Goal: Entertainment & Leisure: Browse casually

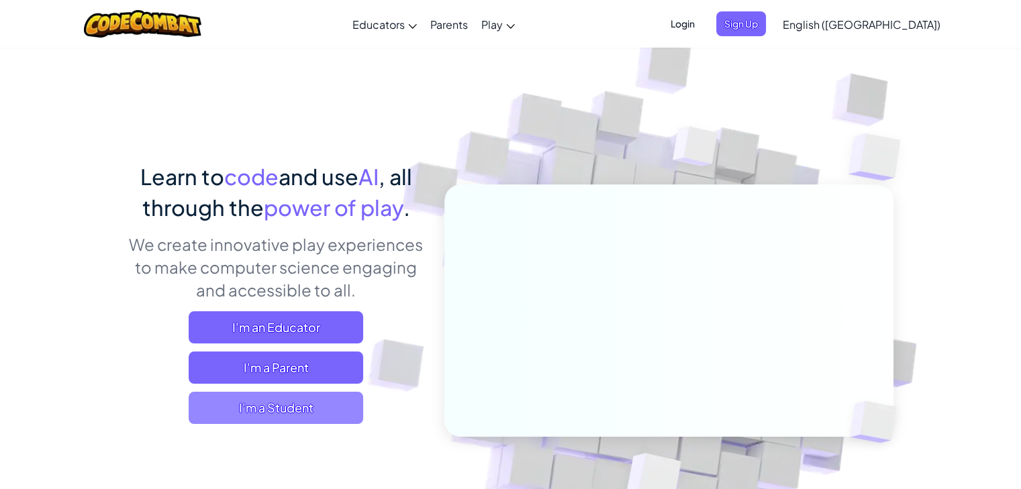
drag, startPoint x: 269, startPoint y: 403, endPoint x: 235, endPoint y: 415, distance: 36.1
click at [235, 415] on span "I'm a Student" at bounding box center [276, 408] width 175 height 32
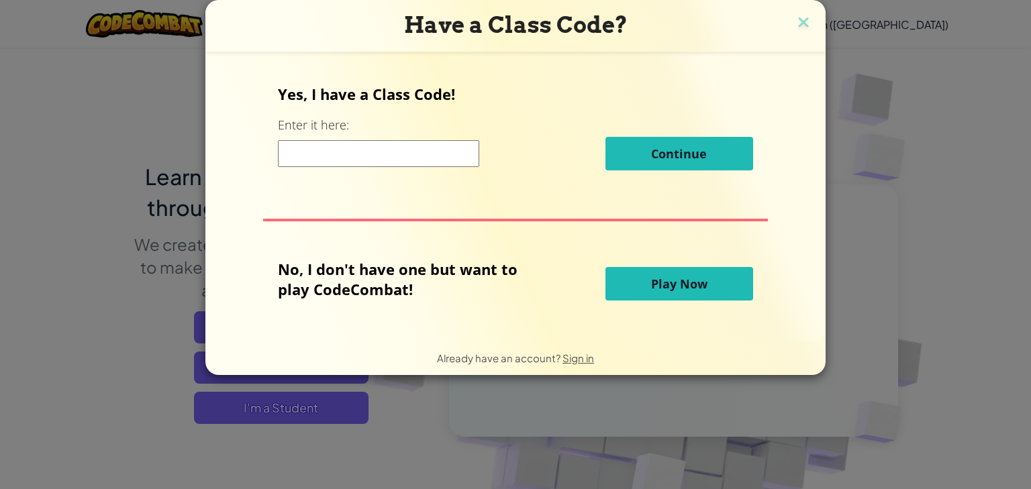
click at [657, 284] on span "Play Now" at bounding box center [679, 284] width 56 height 16
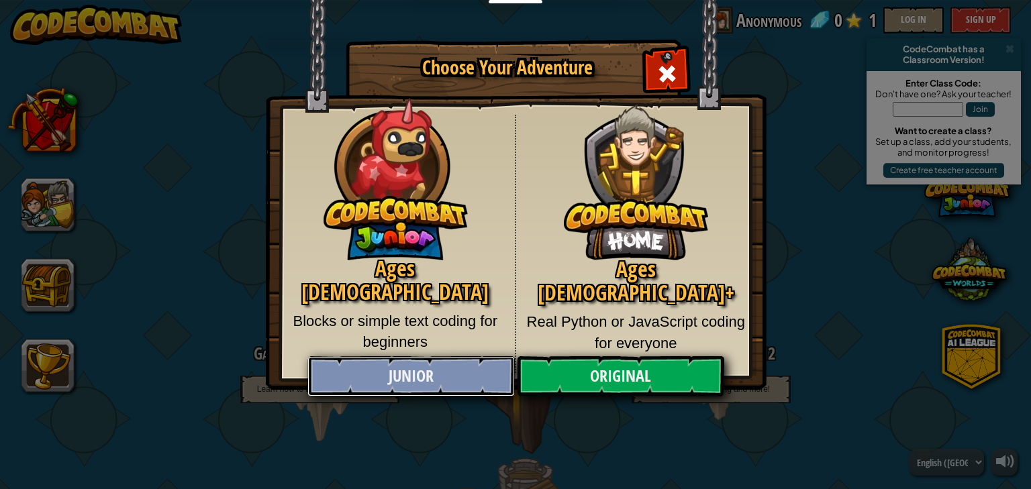
click at [381, 375] on link "Junior" at bounding box center [410, 376] width 207 height 40
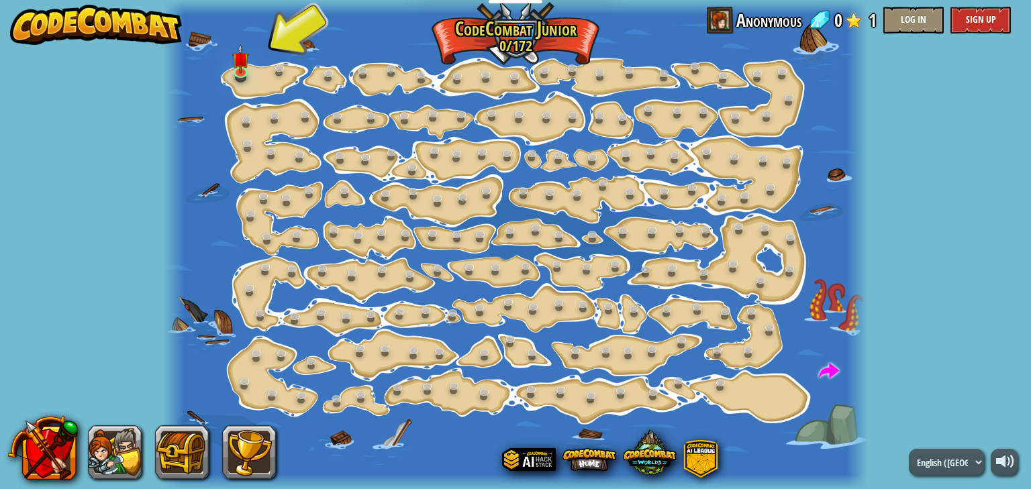
click at [259, 62] on div at bounding box center [516, 244] width 706 height 489
click at [238, 64] on img at bounding box center [240, 52] width 17 height 40
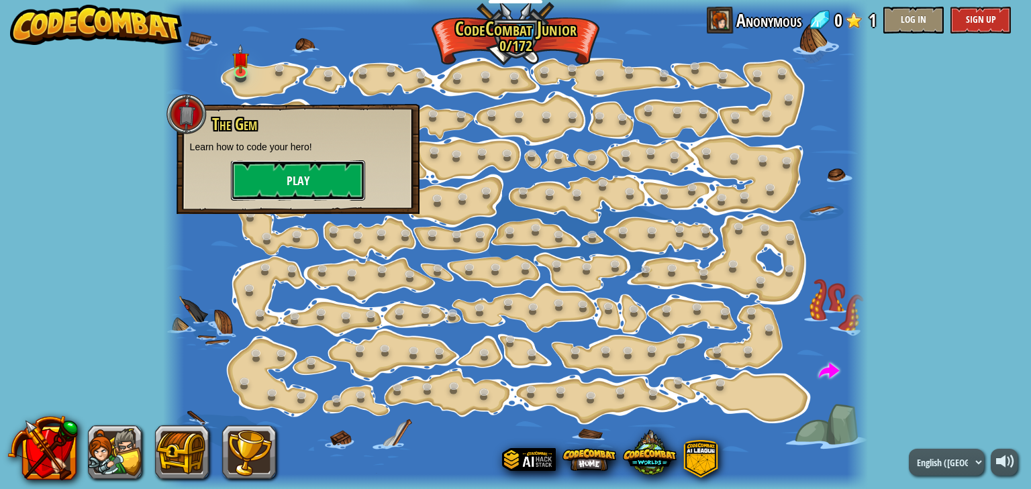
click at [281, 178] on button "Play" at bounding box center [298, 180] width 134 height 40
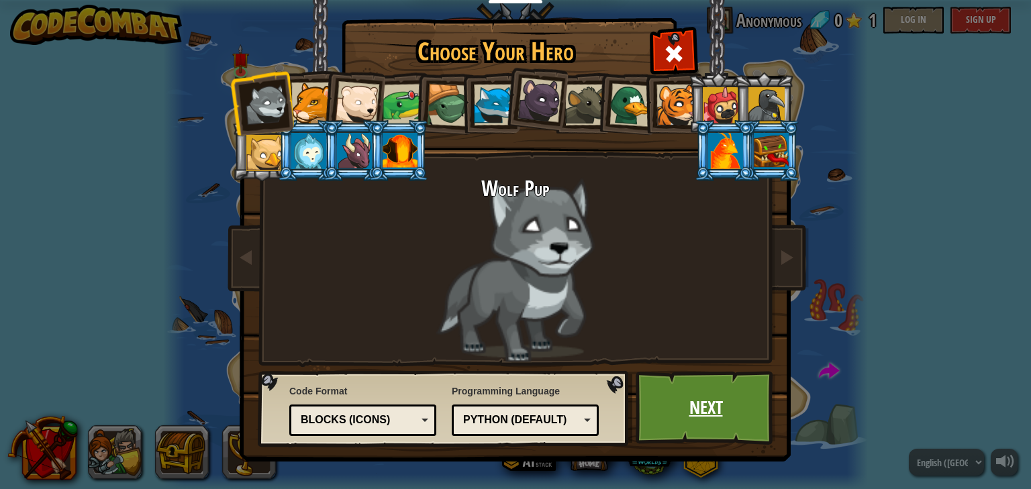
click at [700, 406] on link "Next" at bounding box center [706, 408] width 140 height 74
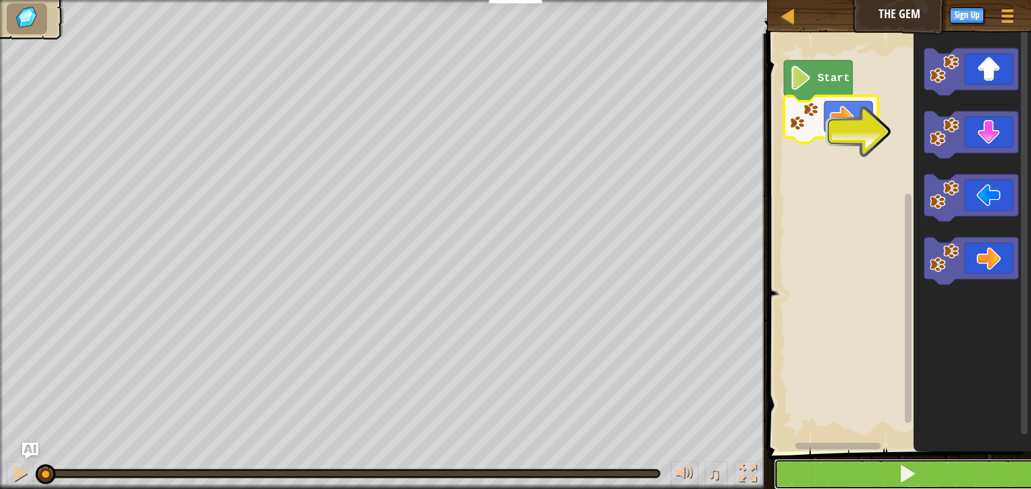
click at [911, 474] on span at bounding box center [907, 474] width 19 height 19
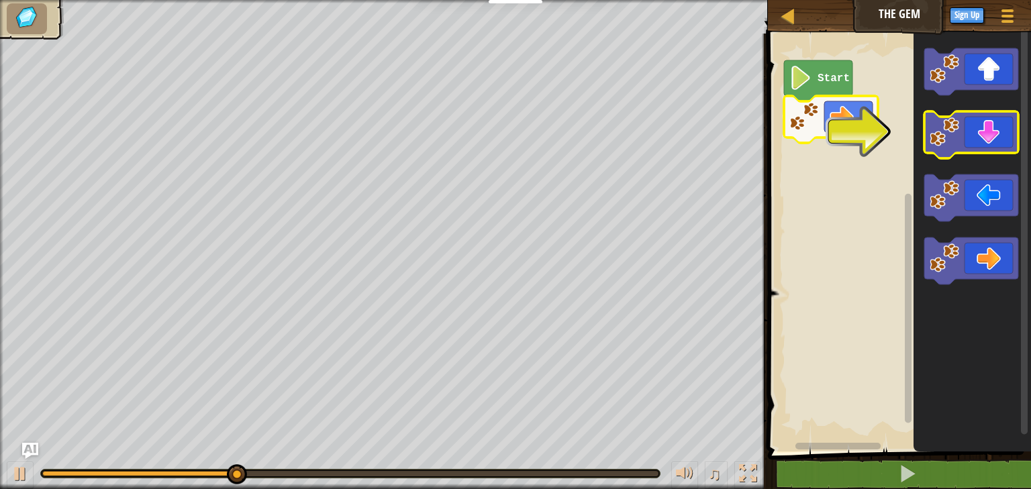
click at [983, 146] on icon "Blockly Workspace" at bounding box center [971, 134] width 94 height 47
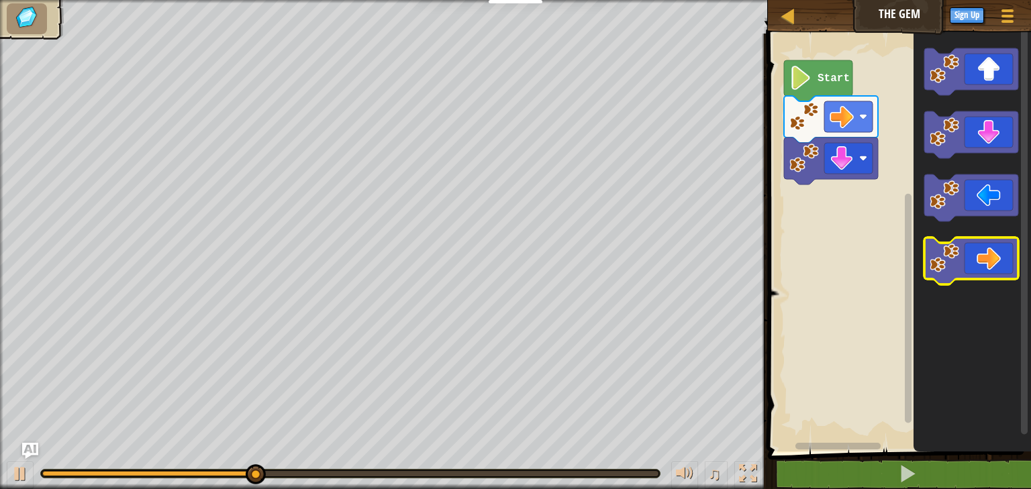
click at [975, 267] on icon "Blockly Workspace" at bounding box center [971, 261] width 94 height 47
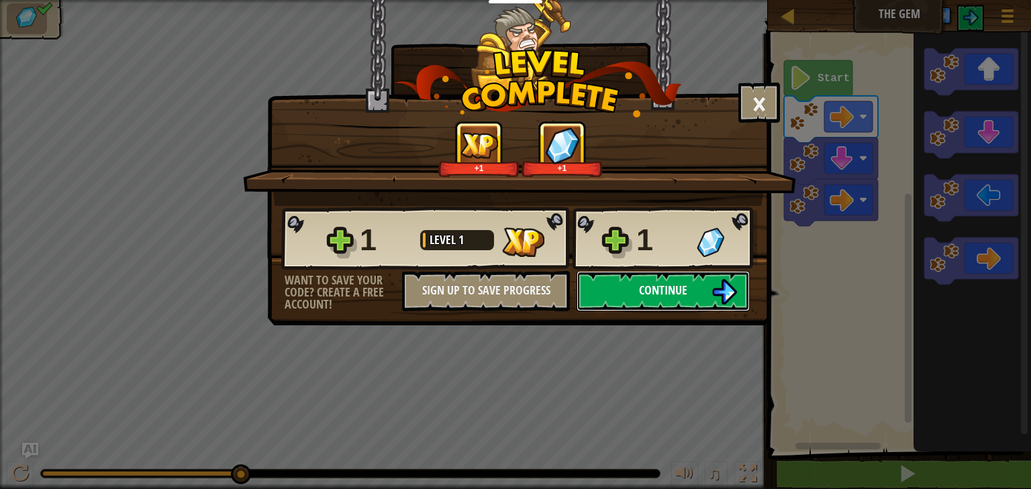
click at [690, 290] on button "Continue" at bounding box center [663, 291] width 173 height 40
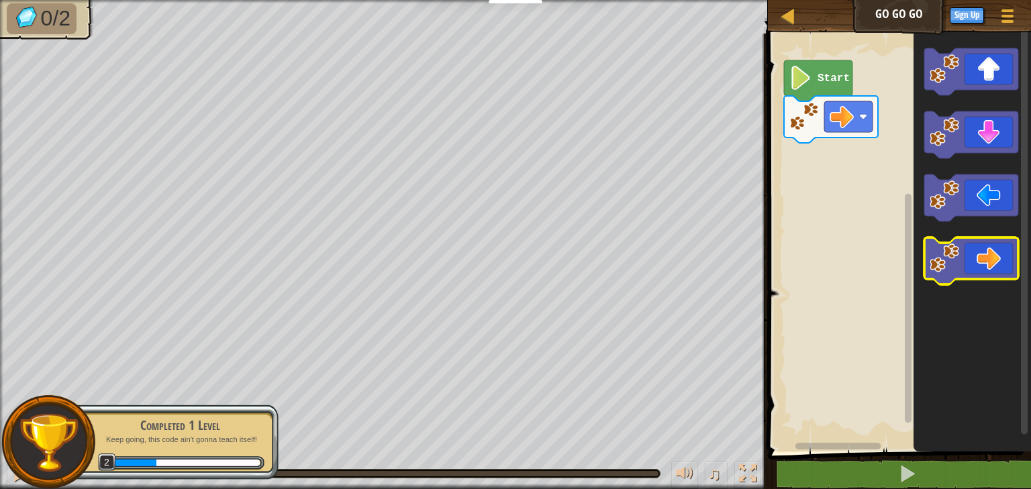
click at [963, 268] on icon "Blockly Workspace" at bounding box center [971, 261] width 94 height 47
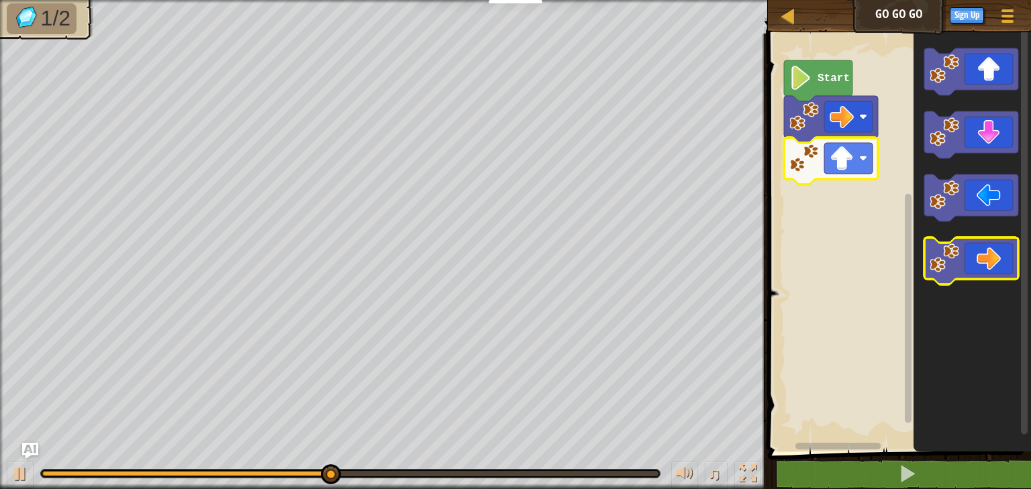
click at [977, 266] on icon "Blockly Workspace" at bounding box center [971, 261] width 94 height 47
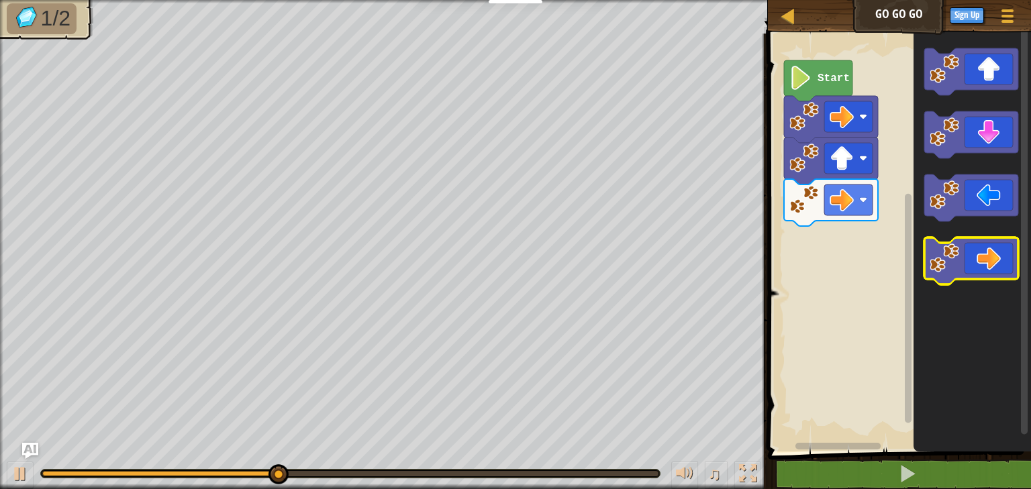
click at [977, 266] on icon "Blockly Workspace" at bounding box center [971, 261] width 94 height 47
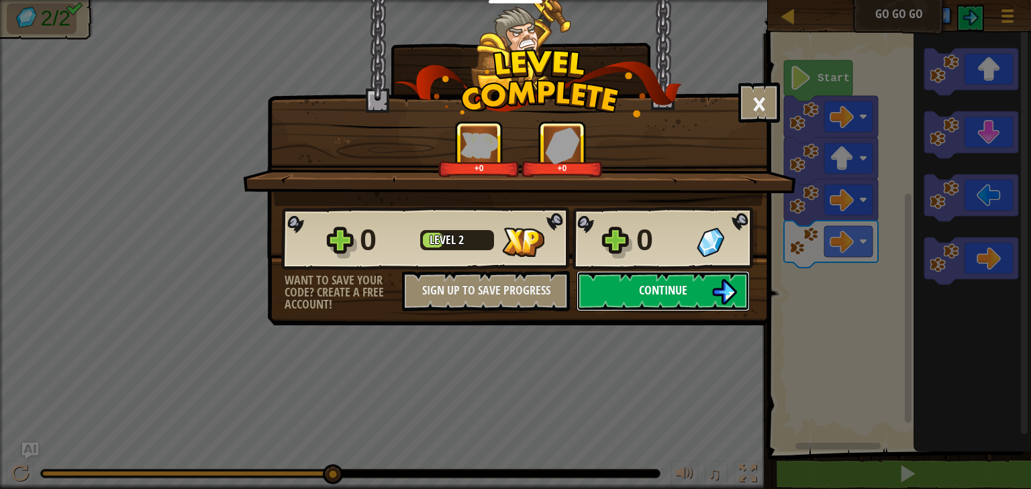
click at [649, 300] on button "Continue" at bounding box center [663, 291] width 173 height 40
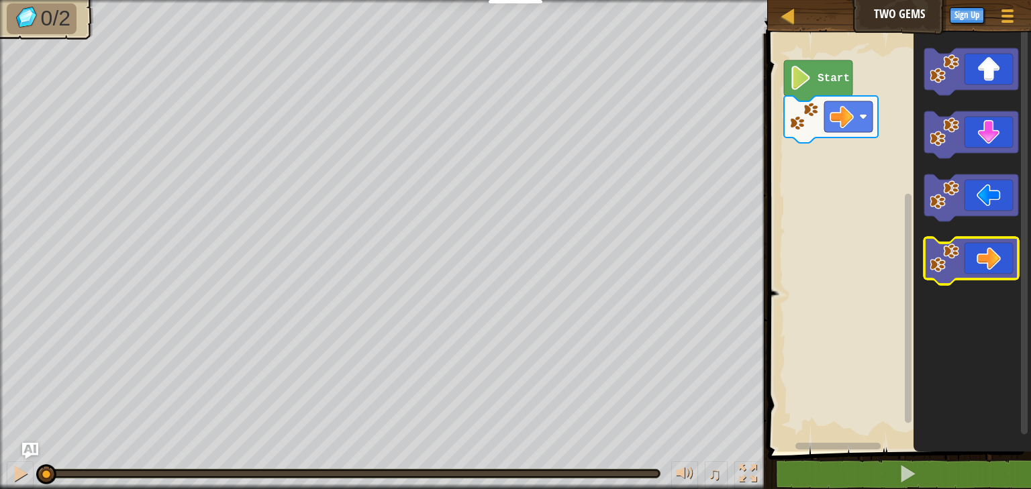
click at [979, 261] on icon "Blockly Workspace" at bounding box center [971, 261] width 94 height 47
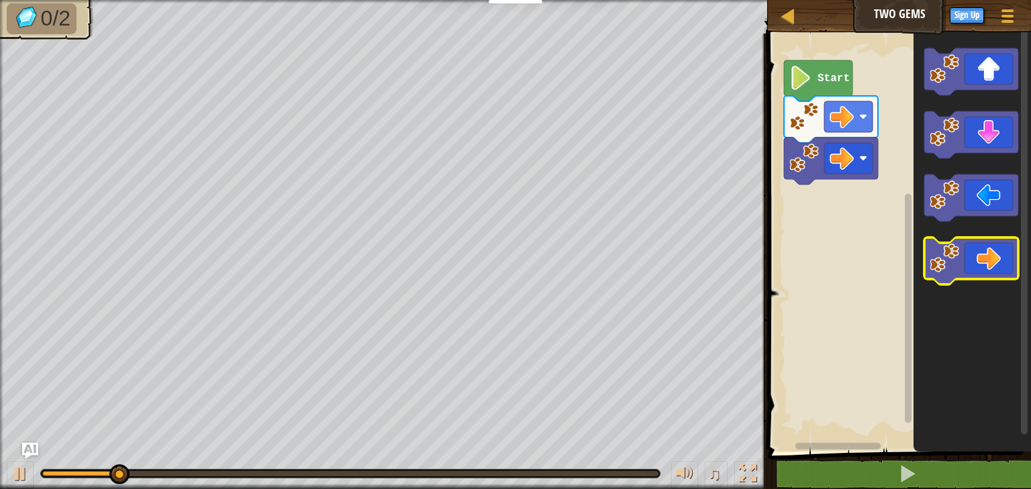
click at [979, 261] on icon "Blockly Workspace" at bounding box center [971, 261] width 94 height 47
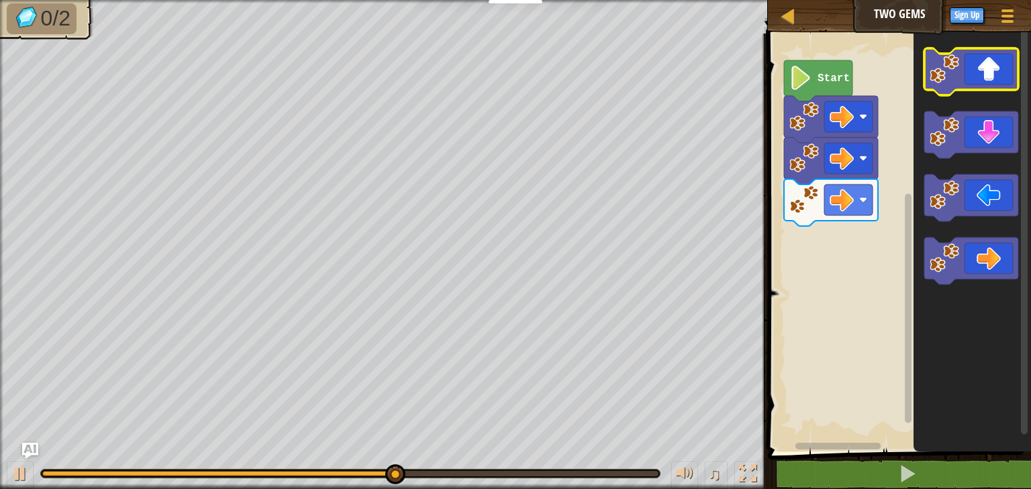
click at [979, 83] on icon "Blockly Workspace" at bounding box center [971, 71] width 94 height 47
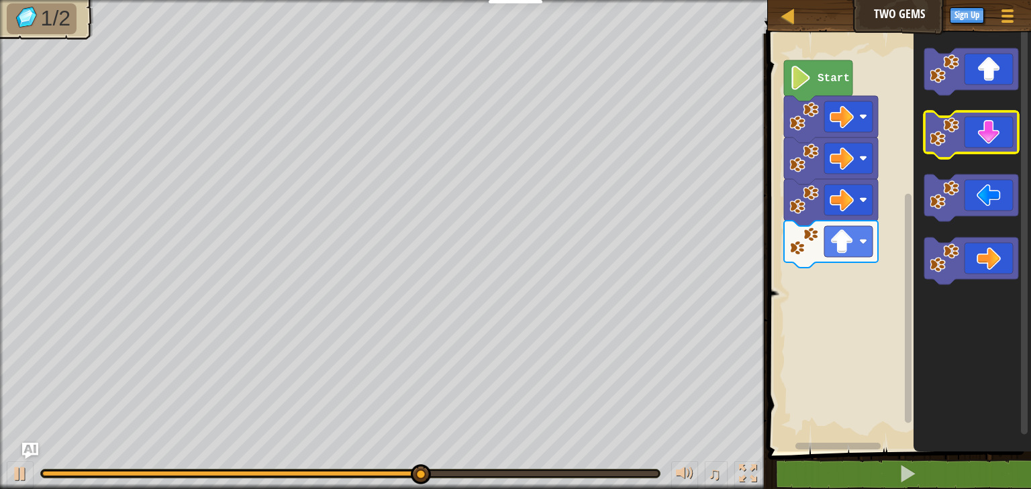
click at [992, 141] on icon "Blockly Workspace" at bounding box center [971, 134] width 94 height 47
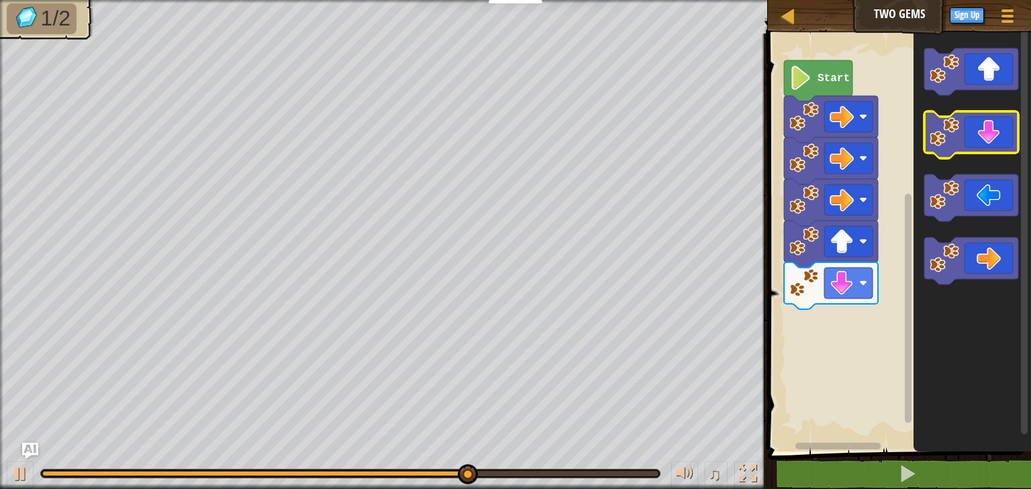
click at [992, 142] on icon "Blockly Workspace" at bounding box center [971, 134] width 94 height 47
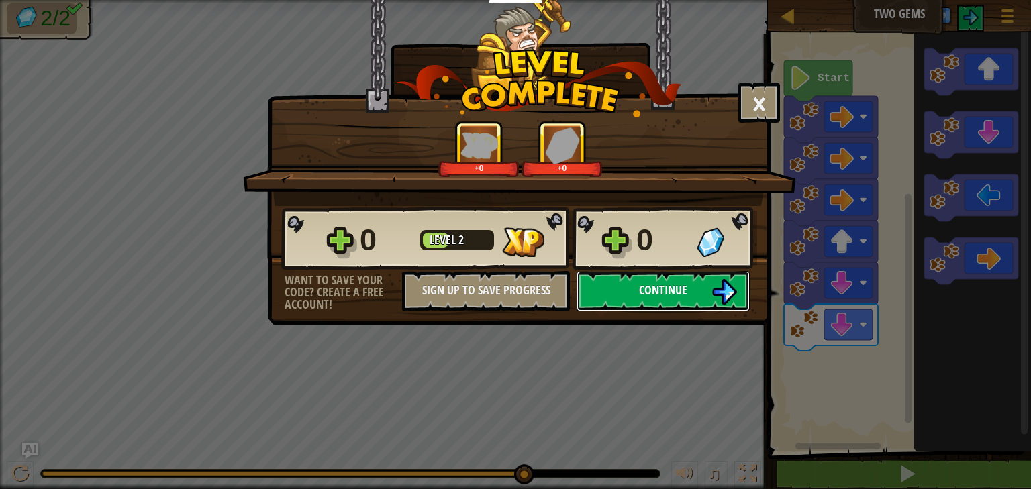
click at [646, 300] on button "Continue" at bounding box center [663, 291] width 173 height 40
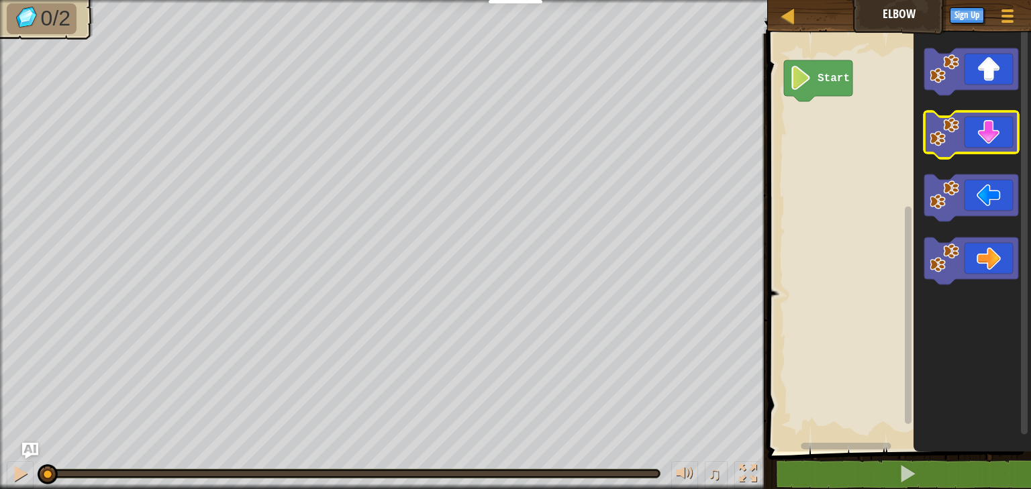
click at [975, 146] on icon "Blockly Workspace" at bounding box center [971, 134] width 94 height 47
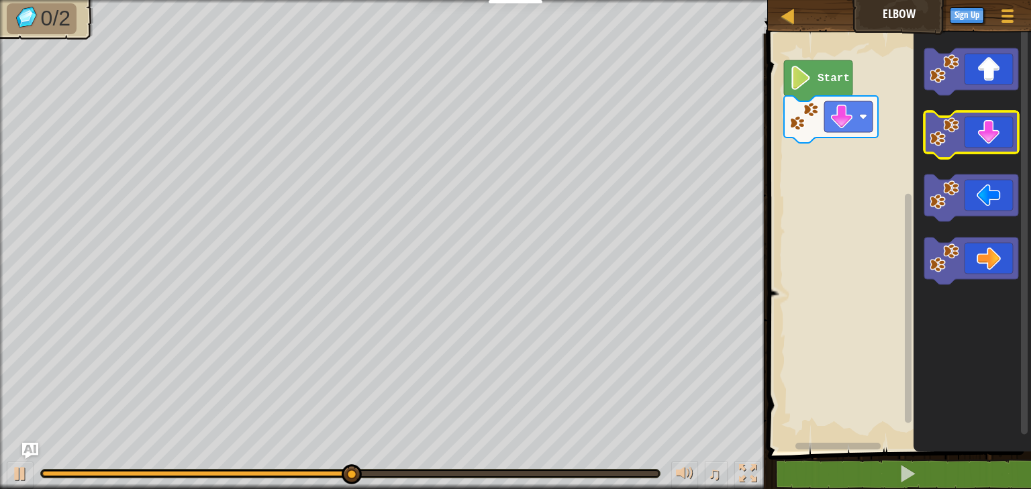
click at [975, 146] on icon "Blockly Workspace" at bounding box center [971, 134] width 94 height 47
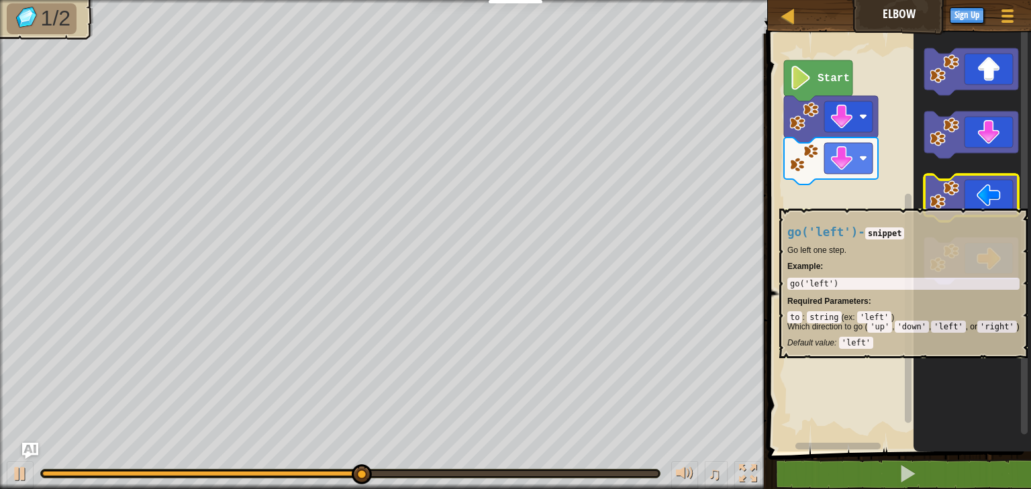
click at [991, 201] on icon "Blockly Workspace" at bounding box center [971, 198] width 94 height 47
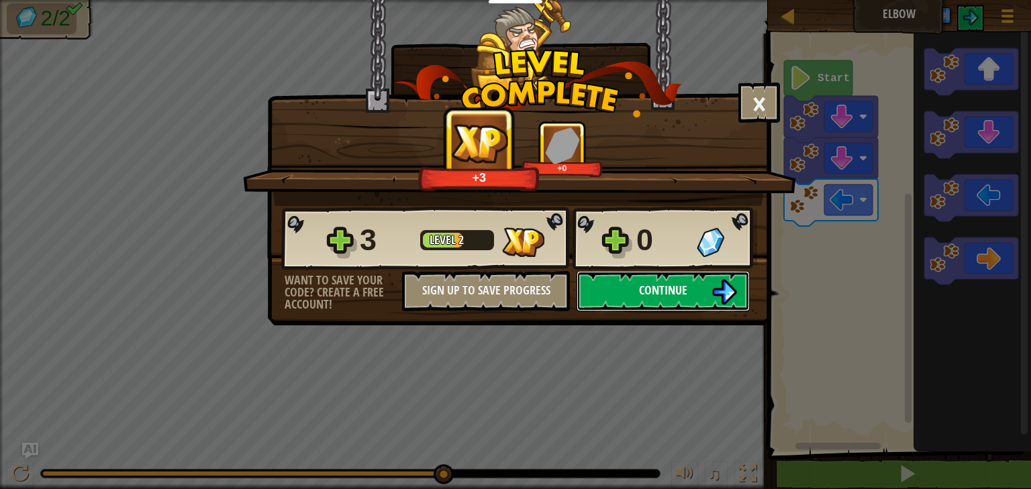
click at [644, 295] on span "Continue" at bounding box center [663, 290] width 48 height 17
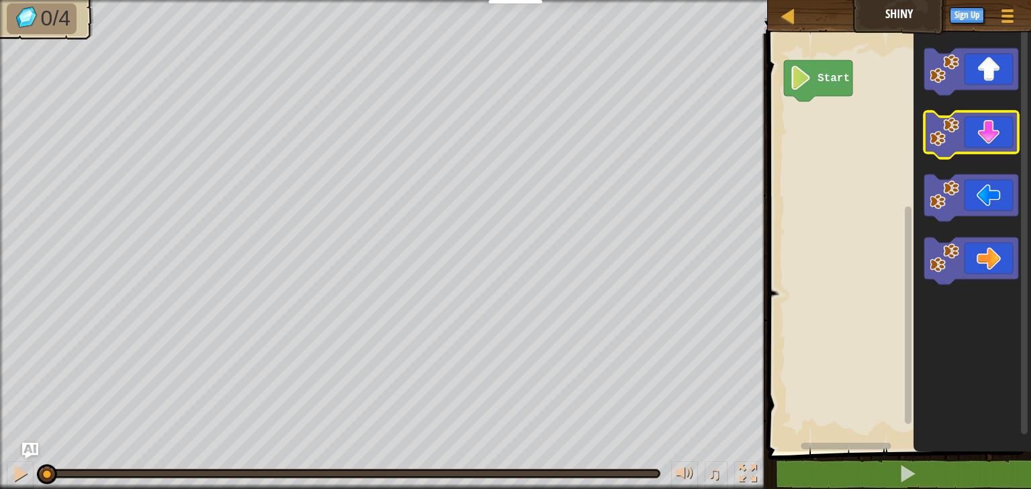
click at [975, 147] on icon "Blockly Workspace" at bounding box center [971, 134] width 94 height 47
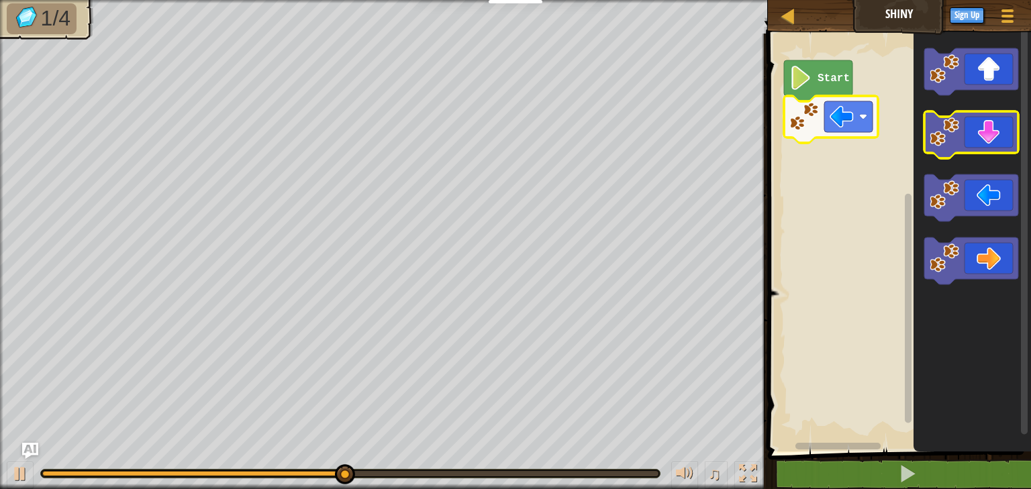
click at [983, 148] on icon "Blockly Workspace" at bounding box center [971, 134] width 94 height 47
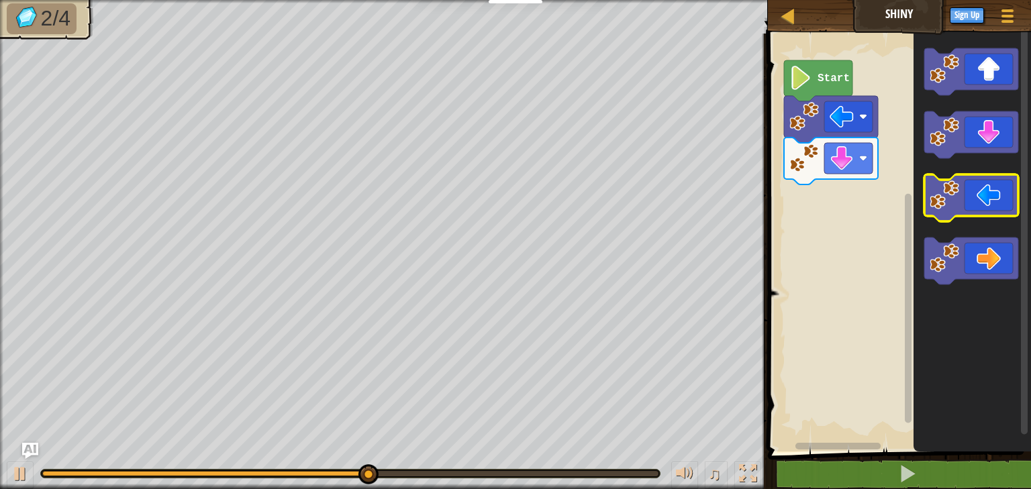
click at [981, 199] on icon "Blockly Workspace" at bounding box center [971, 198] width 94 height 47
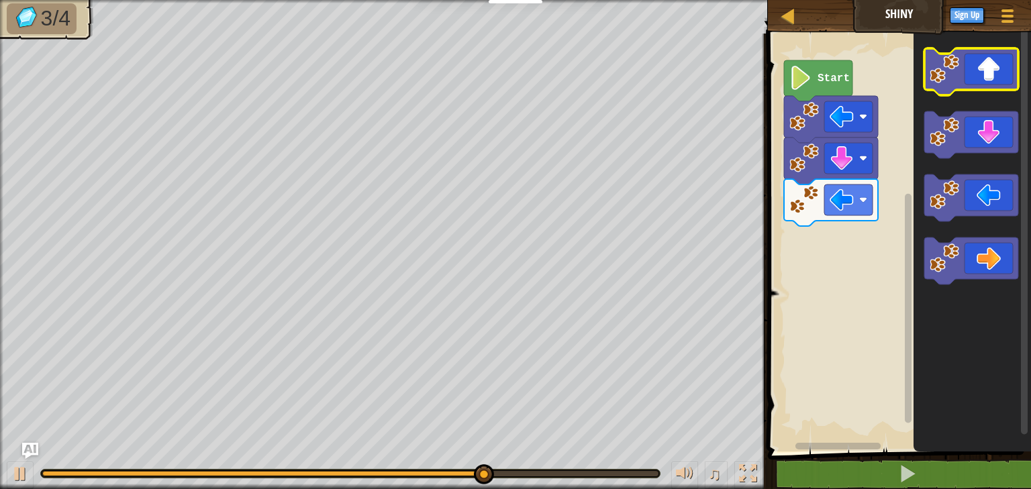
click at [987, 89] on icon "Blockly Workspace" at bounding box center [971, 71] width 94 height 47
click at [985, 73] on icon "Blockly Workspace" at bounding box center [971, 71] width 94 height 47
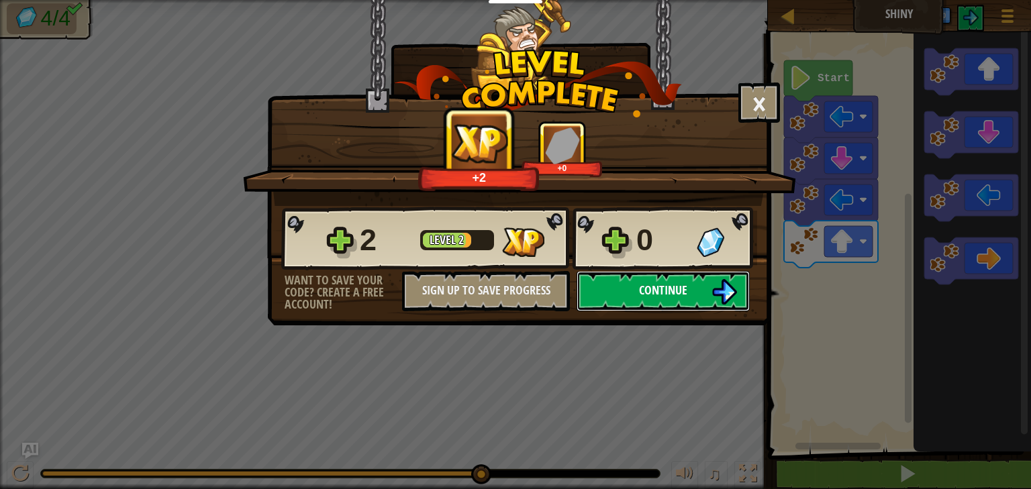
click at [687, 289] on span "Continue" at bounding box center [663, 290] width 48 height 17
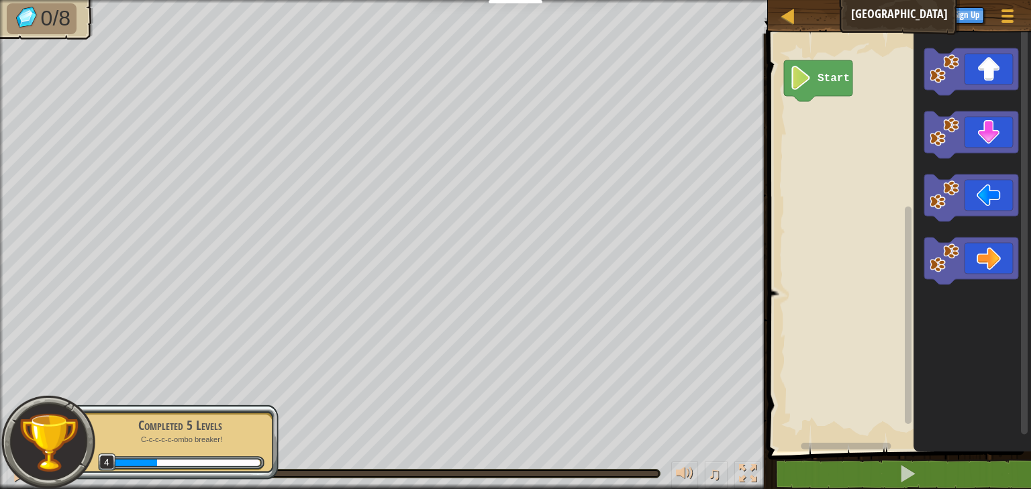
click at [789, 30] on div "Map Gem Square Game Menu Sign Up Ask AI" at bounding box center [899, 17] width 263 height 34
click at [998, 140] on icon "Blockly Workspace" at bounding box center [971, 134] width 94 height 47
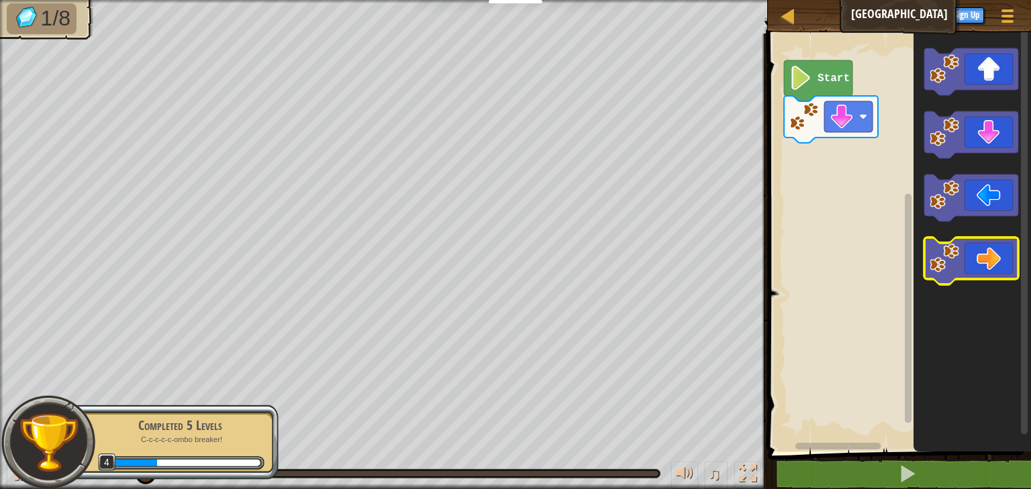
click at [987, 272] on icon "Blockly Workspace" at bounding box center [971, 261] width 94 height 47
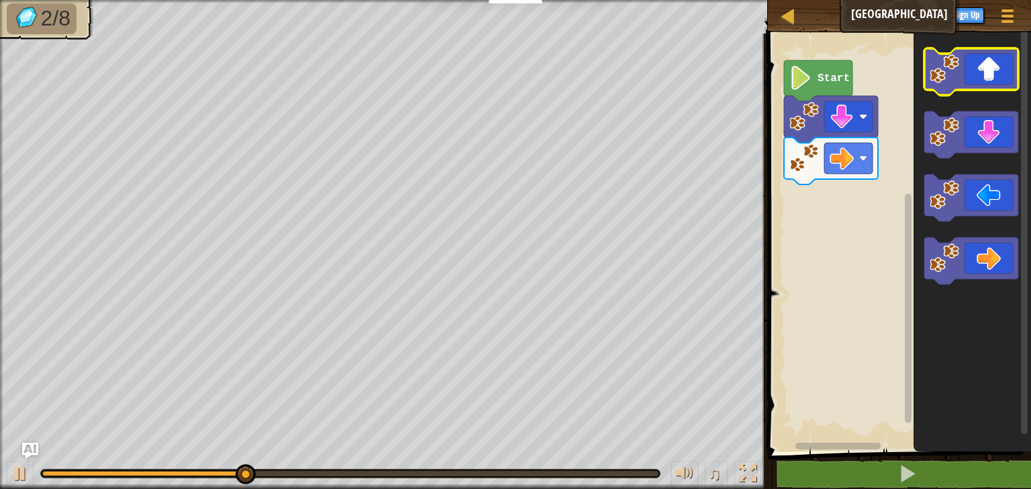
click at [986, 61] on icon "Blockly Workspace" at bounding box center [971, 71] width 94 height 47
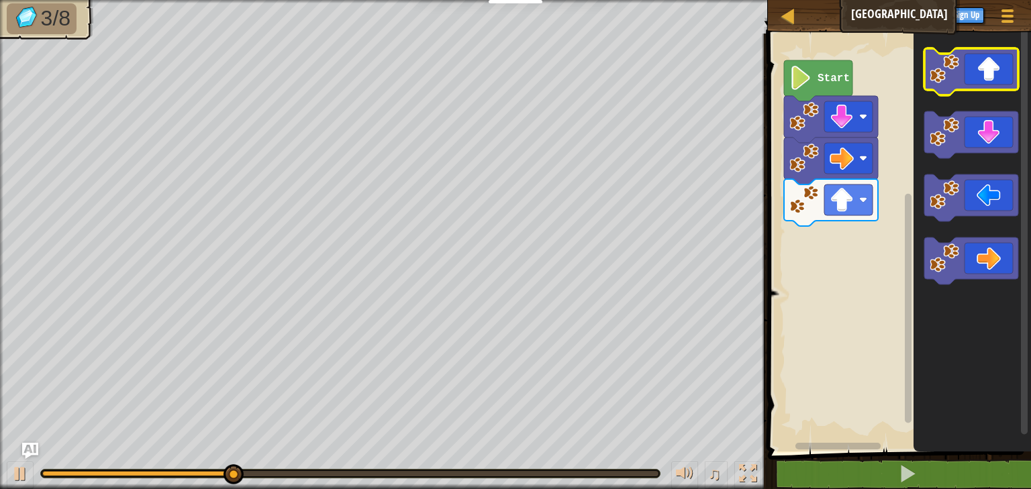
click at [986, 69] on icon "Blockly Workspace" at bounding box center [971, 71] width 94 height 47
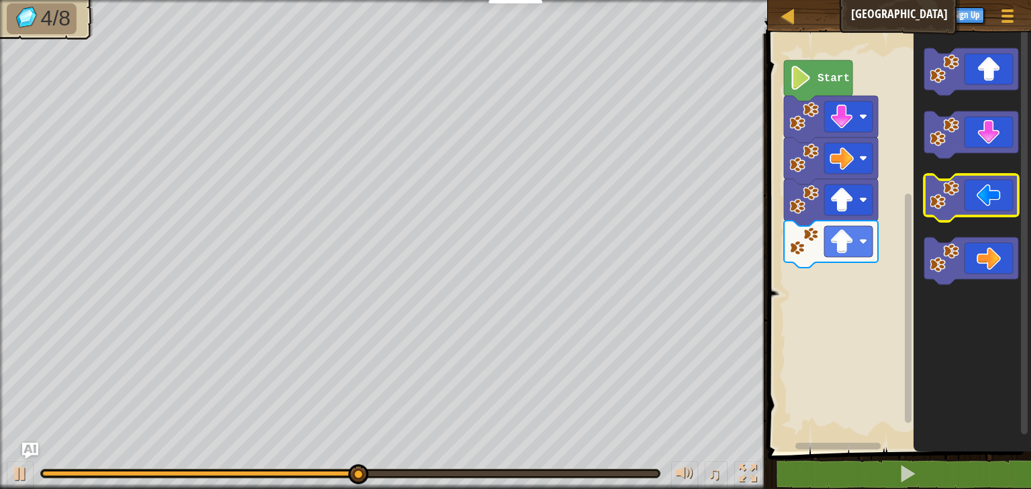
click at [983, 193] on icon "Blockly Workspace" at bounding box center [971, 198] width 94 height 47
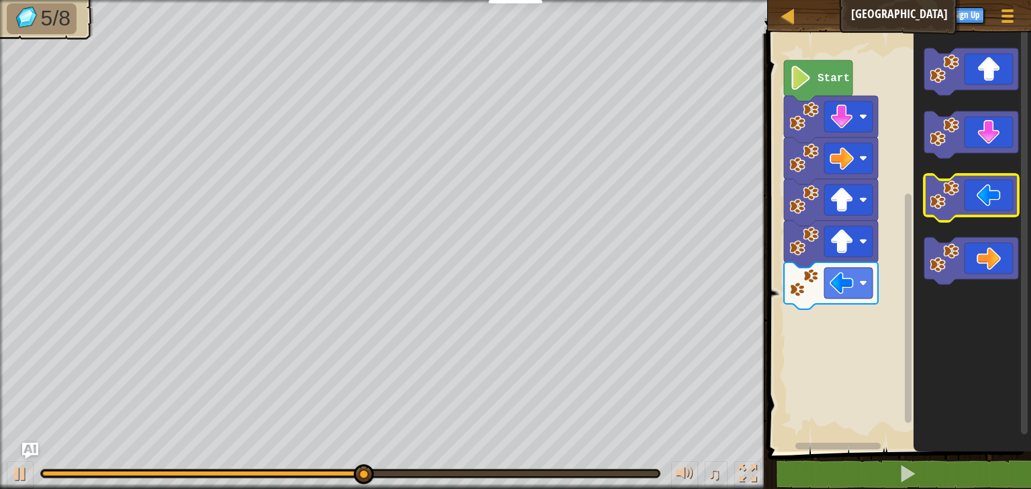
click at [983, 193] on icon "Blockly Workspace" at bounding box center [971, 198] width 94 height 47
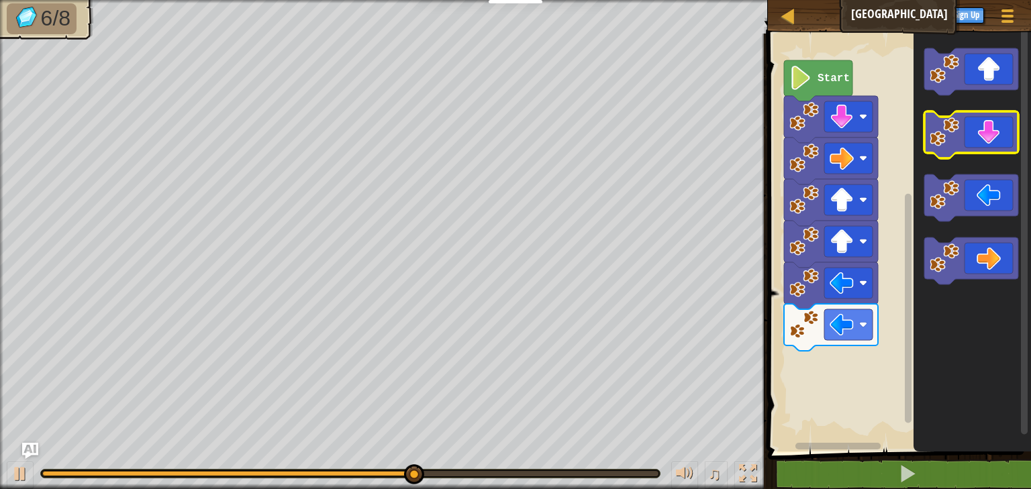
click at [990, 143] on icon "Blockly Workspace" at bounding box center [971, 134] width 94 height 47
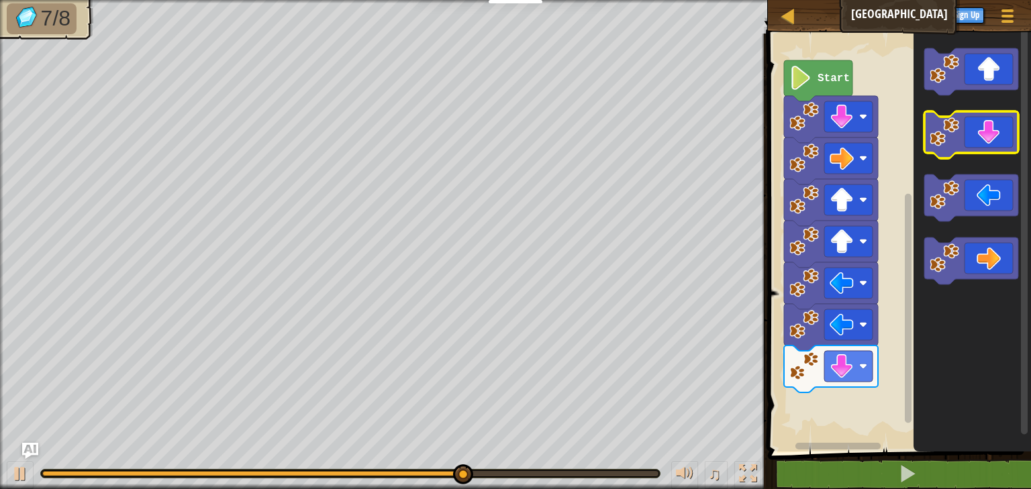
click at [990, 144] on icon "Blockly Workspace" at bounding box center [971, 134] width 94 height 47
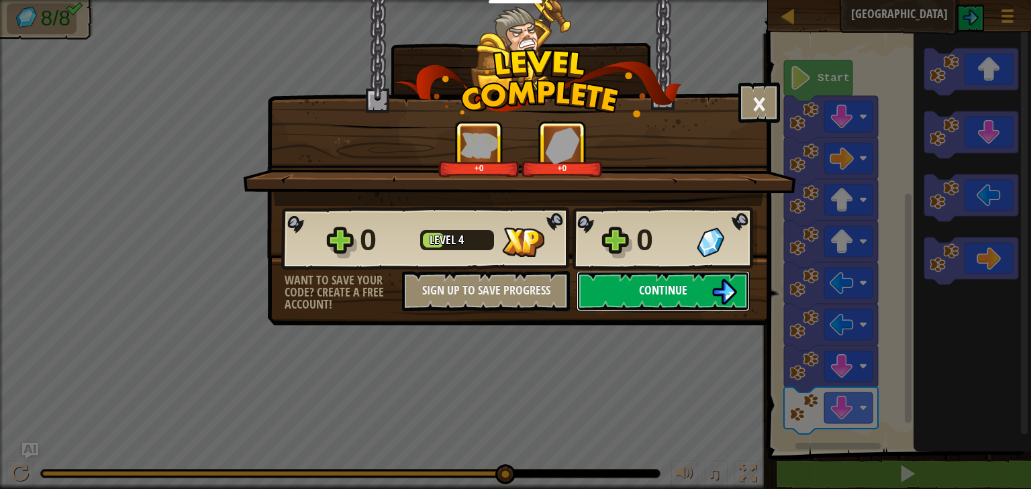
click at [658, 297] on span "Continue" at bounding box center [663, 290] width 48 height 17
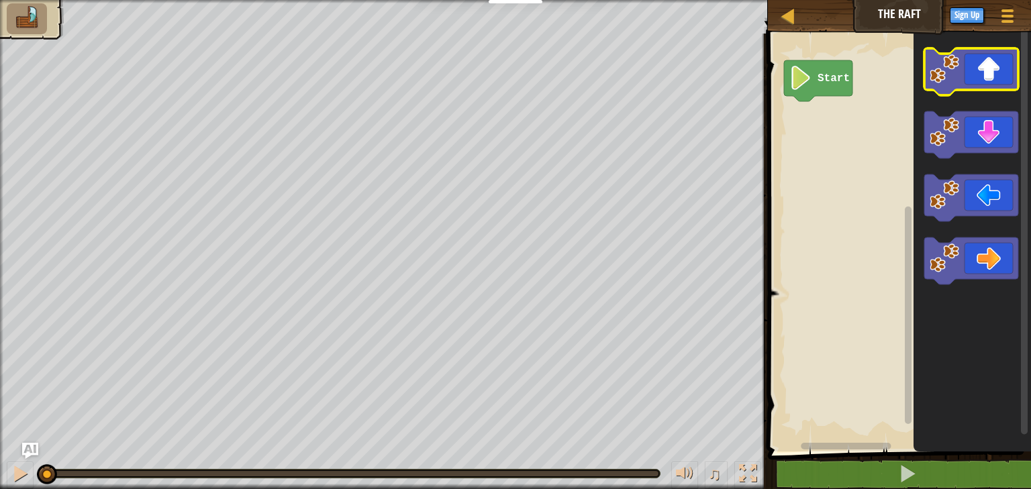
click at [984, 77] on icon "Blockly Workspace" at bounding box center [971, 71] width 94 height 47
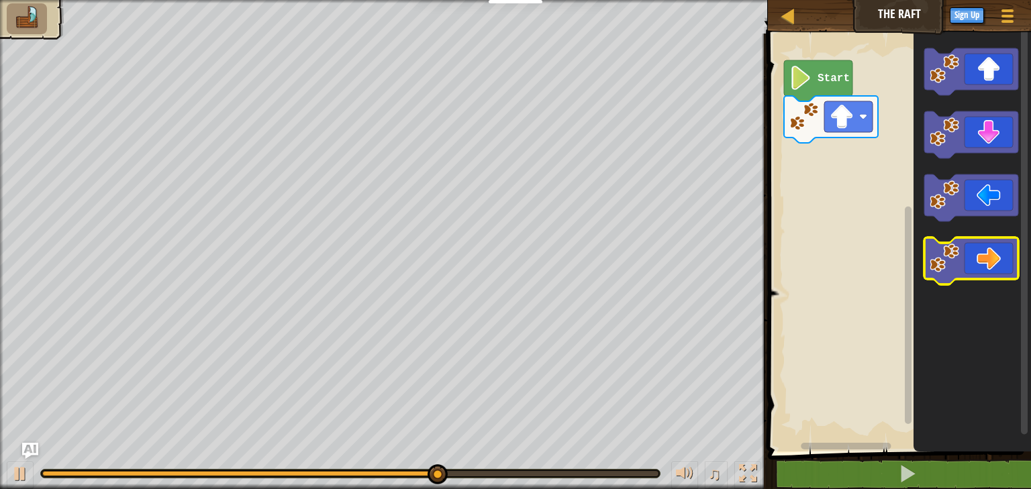
click at [983, 268] on icon "Blockly Workspace" at bounding box center [971, 261] width 94 height 47
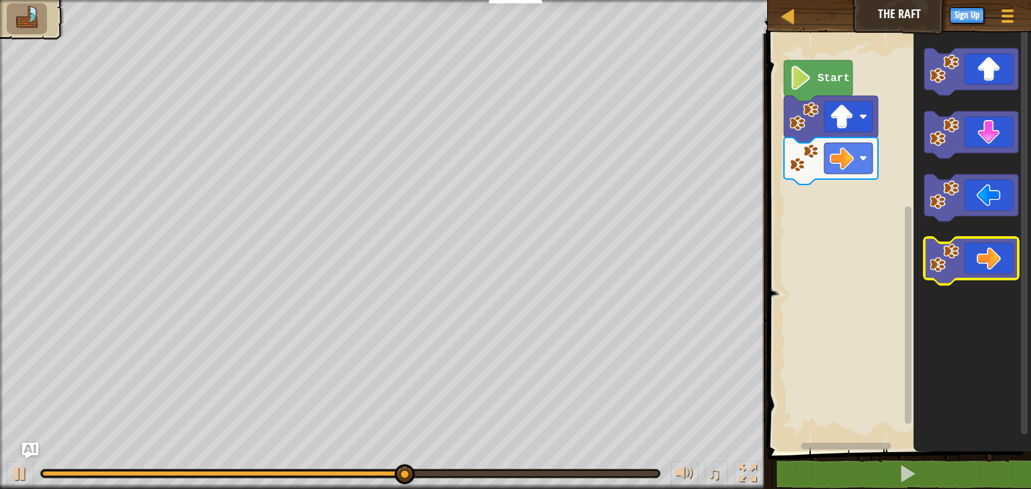
click at [984, 261] on icon "Blockly Workspace" at bounding box center [971, 261] width 94 height 47
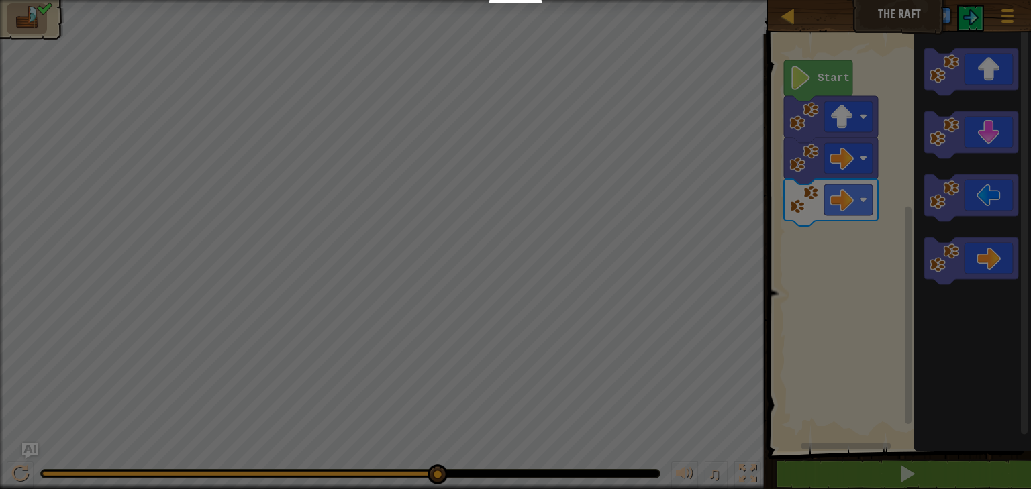
click at [984, 1] on body "Educators Create Free Account School & District Solutions Teacher Toolkit Previ…" at bounding box center [515, 0] width 1031 height 1
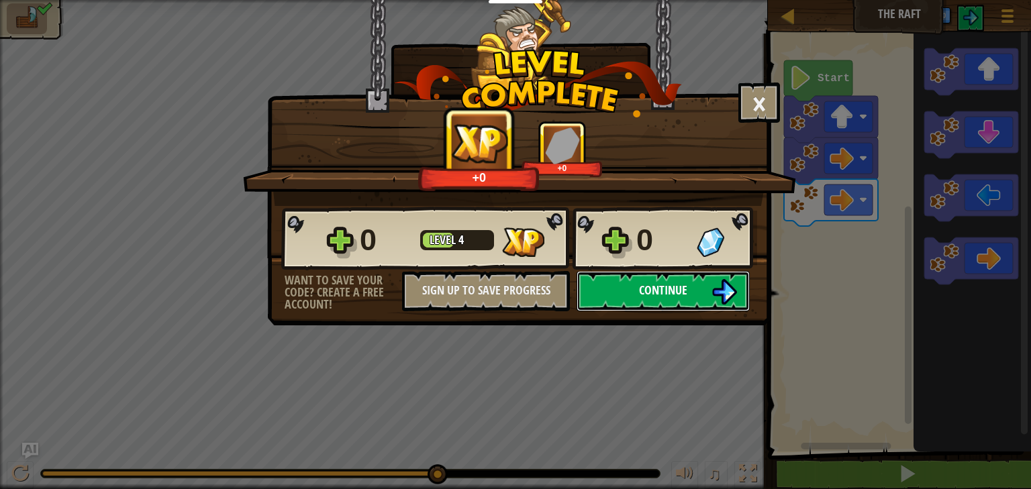
click at [675, 295] on span "Continue" at bounding box center [663, 290] width 48 height 17
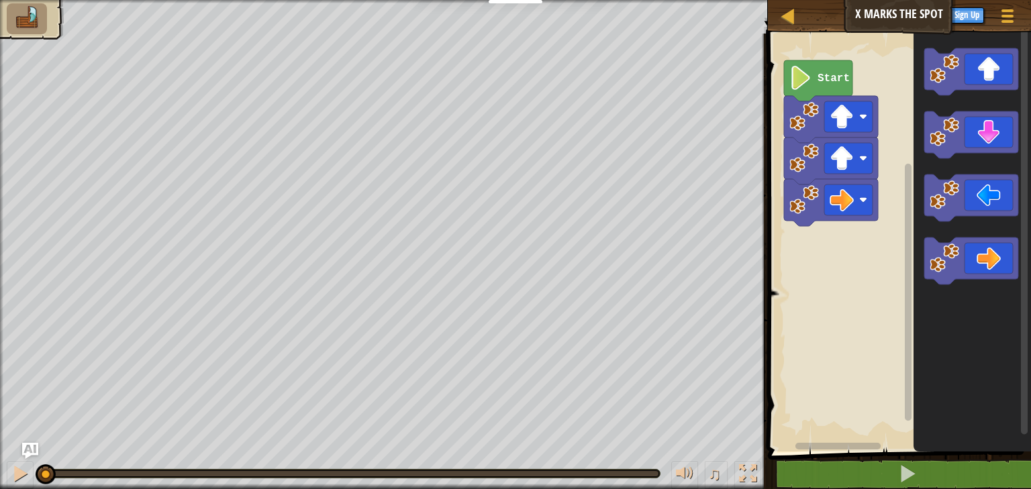
click at [828, 89] on icon "Blockly Workspace" at bounding box center [818, 80] width 68 height 41
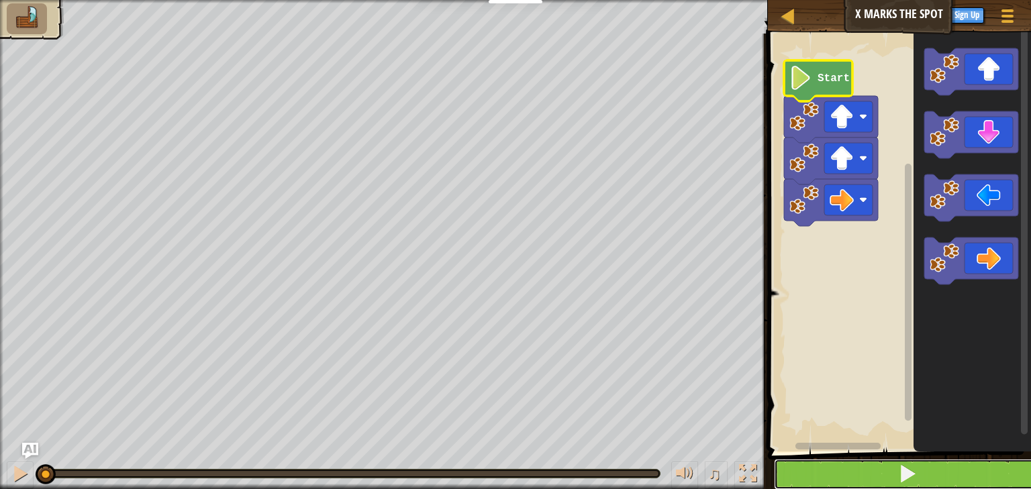
click at [898, 477] on span at bounding box center [907, 474] width 19 height 19
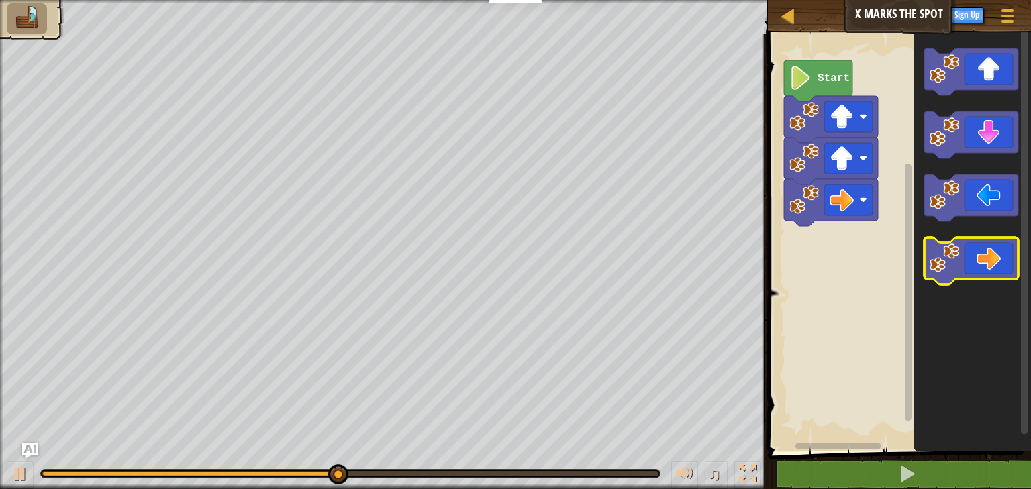
click at [990, 267] on icon "Blockly Workspace" at bounding box center [971, 261] width 94 height 47
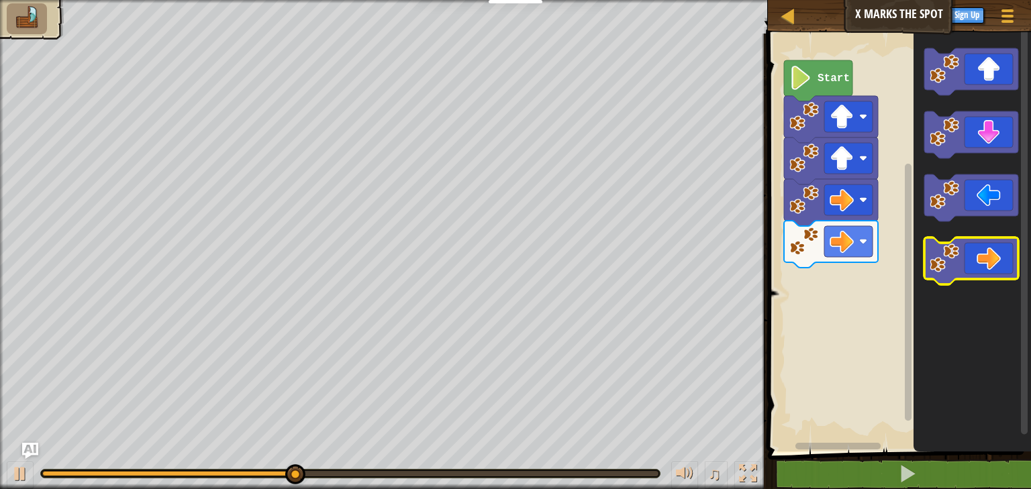
click at [990, 267] on icon "Blockly Workspace" at bounding box center [971, 261] width 94 height 47
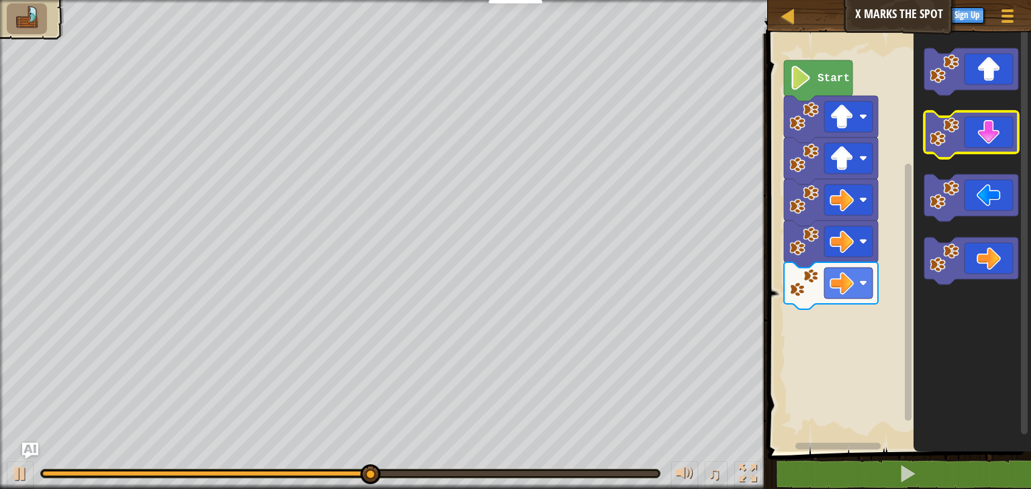
click at [975, 146] on icon "Blockly Workspace" at bounding box center [971, 134] width 94 height 47
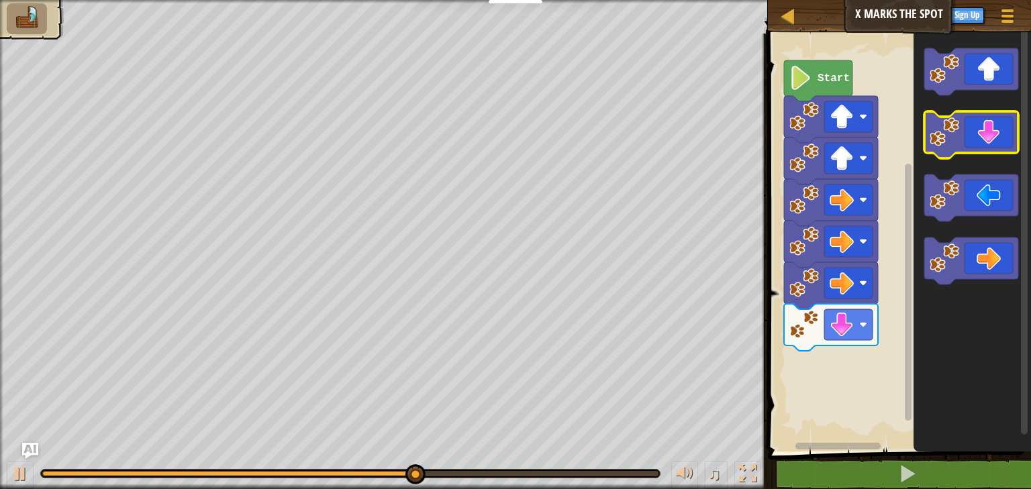
click at [975, 146] on icon "Blockly Workspace" at bounding box center [971, 134] width 94 height 47
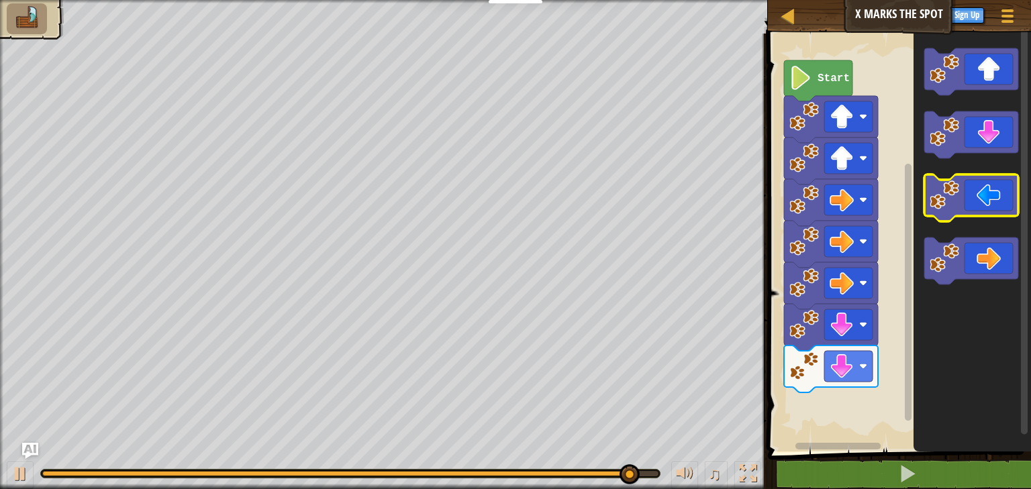
click at [971, 184] on icon "Blockly Workspace" at bounding box center [971, 198] width 94 height 47
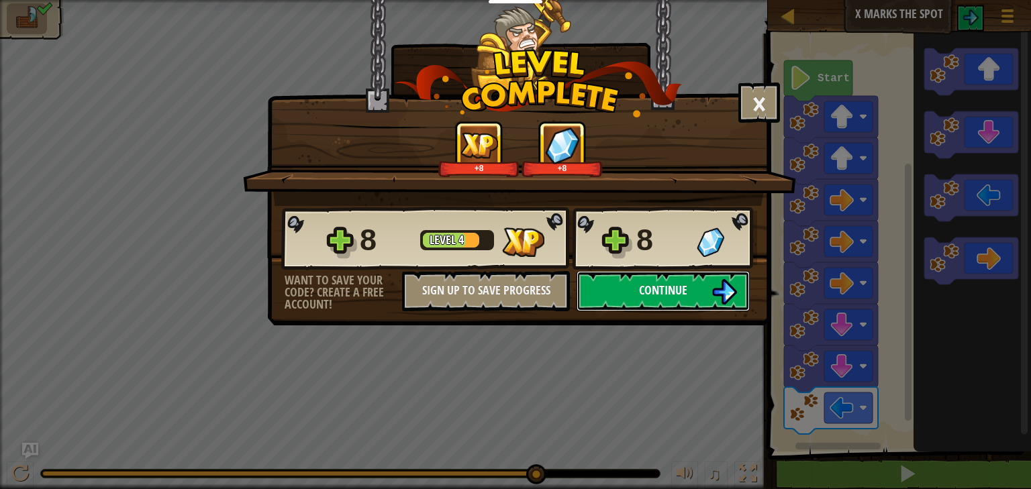
click at [693, 299] on button "Continue" at bounding box center [663, 291] width 173 height 40
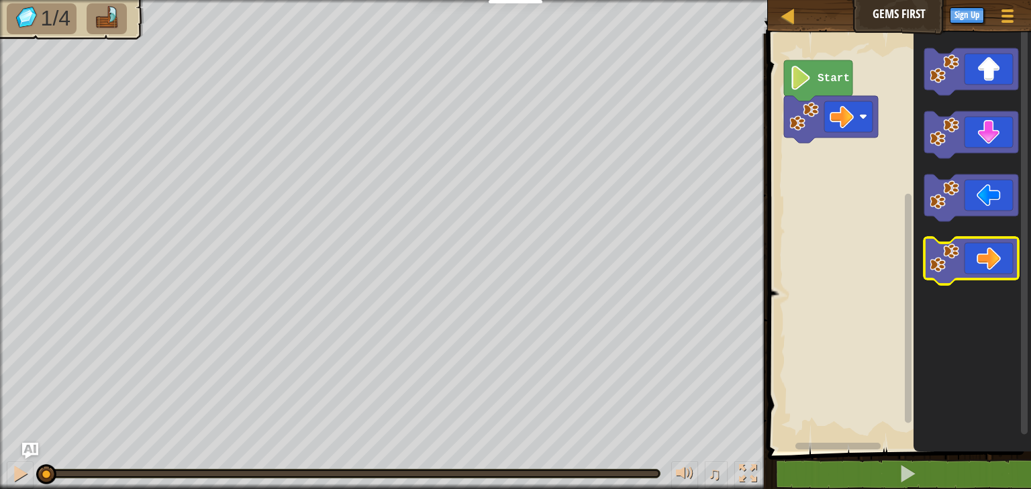
click at [978, 254] on icon "Blockly Workspace" at bounding box center [971, 261] width 94 height 47
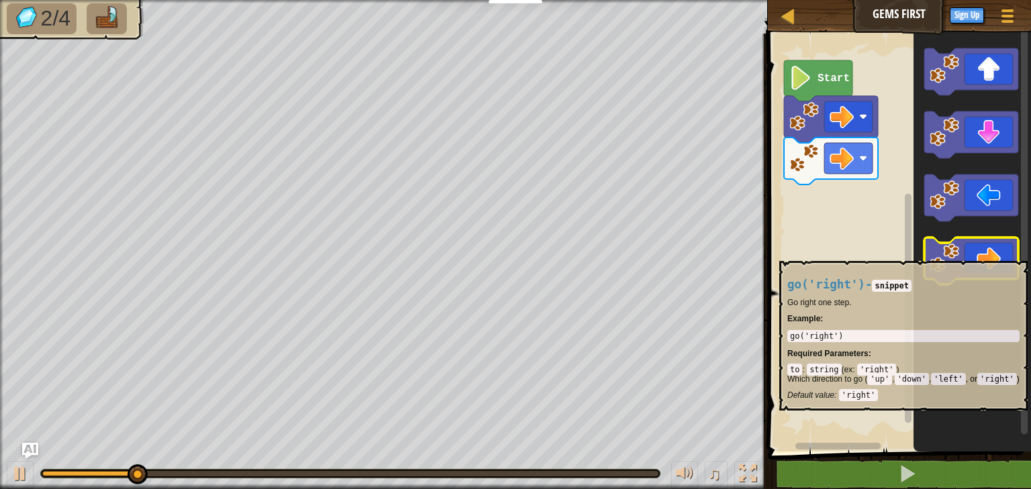
click at [978, 254] on icon "Blockly Workspace" at bounding box center [971, 261] width 94 height 47
